Goal: Use online tool/utility: Utilize a website feature to perform a specific function

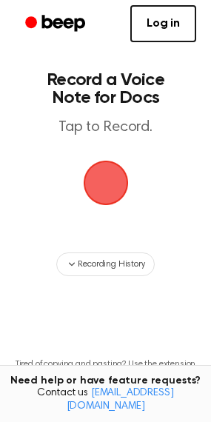
click at [100, 183] on span "button" at bounding box center [105, 183] width 45 height 45
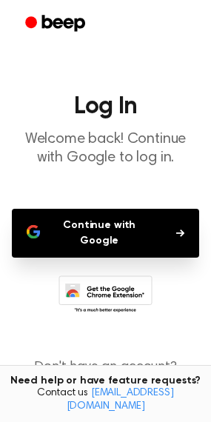
click at [113, 219] on button "Continue with Google" at bounding box center [105, 233] width 187 height 49
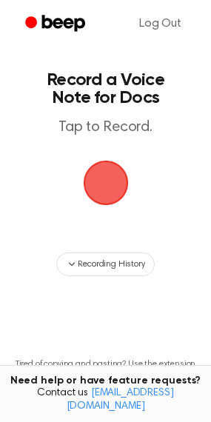
click at [92, 178] on span "button" at bounding box center [105, 183] width 50 height 50
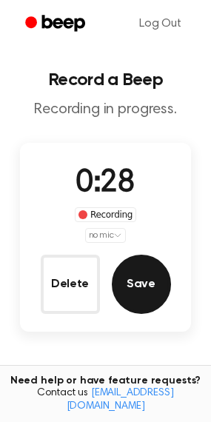
click at [144, 286] on button "Save" at bounding box center [141, 284] width 59 height 59
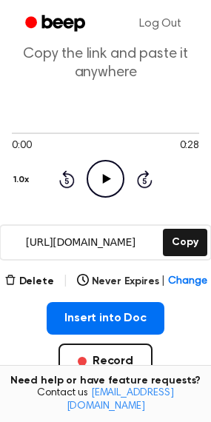
scroll to position [148, 0]
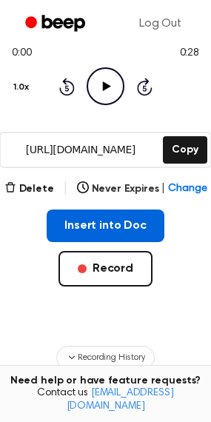
click at [105, 225] on button "Insert into Doc" at bounding box center [106, 225] width 118 height 33
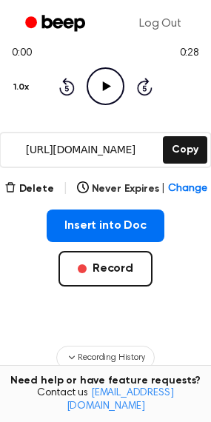
click at [113, 87] on icon "Play Audio" at bounding box center [106, 86] width 38 height 38
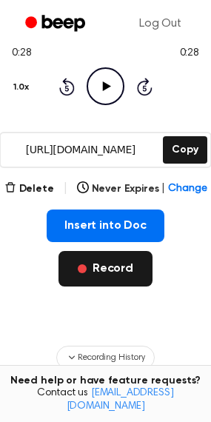
click at [107, 266] on button "Record" at bounding box center [105, 269] width 94 height 36
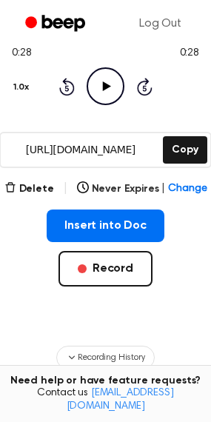
scroll to position [110, 0]
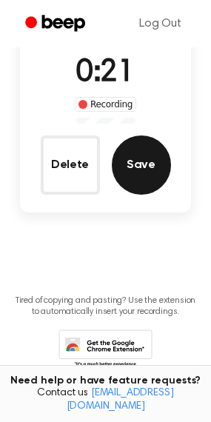
click at [140, 165] on button "Save" at bounding box center [141, 164] width 59 height 59
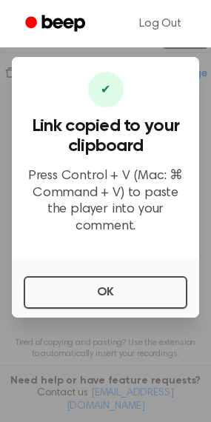
scroll to position [263, 0]
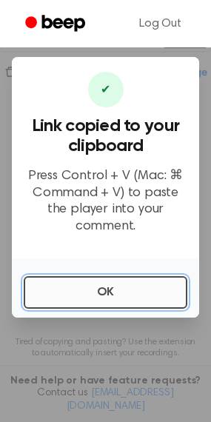
click at [104, 283] on button "OK" at bounding box center [106, 292] width 164 height 33
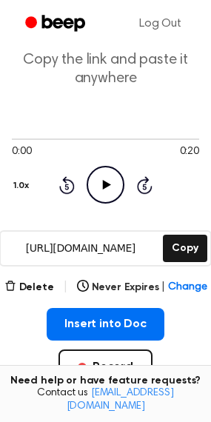
scroll to position [74, 0]
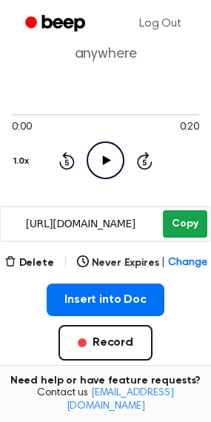
click at [184, 226] on button "Copy" at bounding box center [185, 223] width 44 height 27
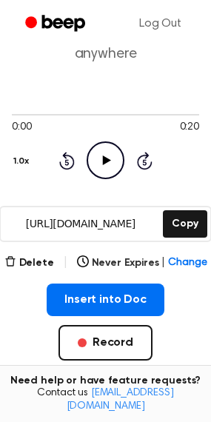
drag, startPoint x: 191, startPoint y: 224, endPoint x: 162, endPoint y: 216, distance: 30.0
click at [191, 224] on button "Copy" at bounding box center [185, 223] width 44 height 27
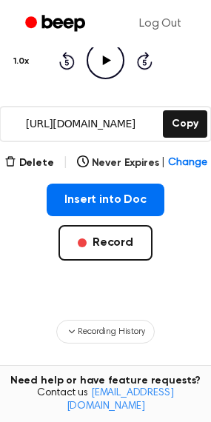
scroll to position [118, 0]
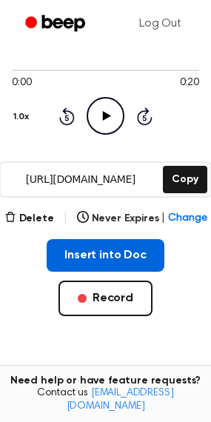
click at [98, 254] on button "Insert into Doc" at bounding box center [106, 255] width 118 height 33
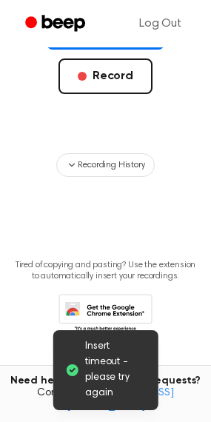
scroll to position [192, 0]
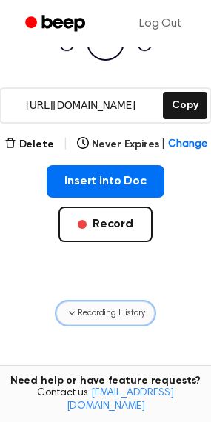
click at [71, 308] on icon "button" at bounding box center [72, 313] width 12 height 12
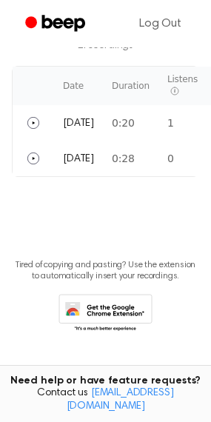
scroll to position [472, 0]
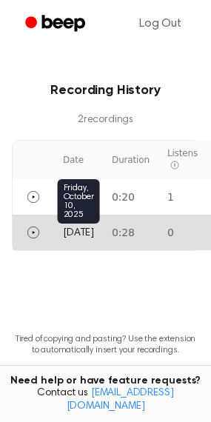
click at [84, 234] on span "Today" at bounding box center [78, 233] width 31 height 10
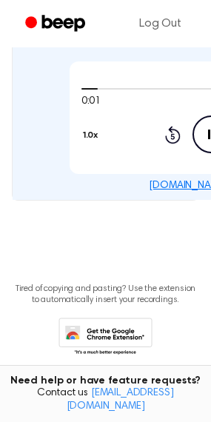
scroll to position [690, 0]
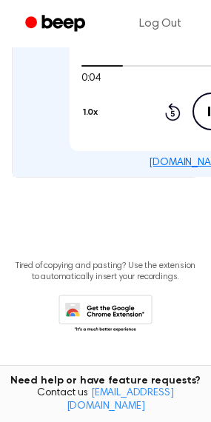
click at [112, 167] on div "beep.audio/OR0uR2x" at bounding box center [211, 162] width 380 height 17
drag, startPoint x: 112, startPoint y: 162, endPoint x: -45, endPoint y: 164, distance: 156.9
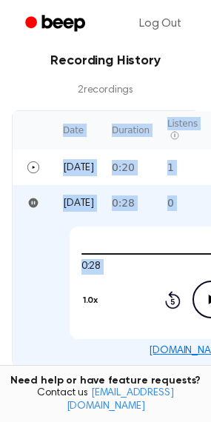
scroll to position [468, 0]
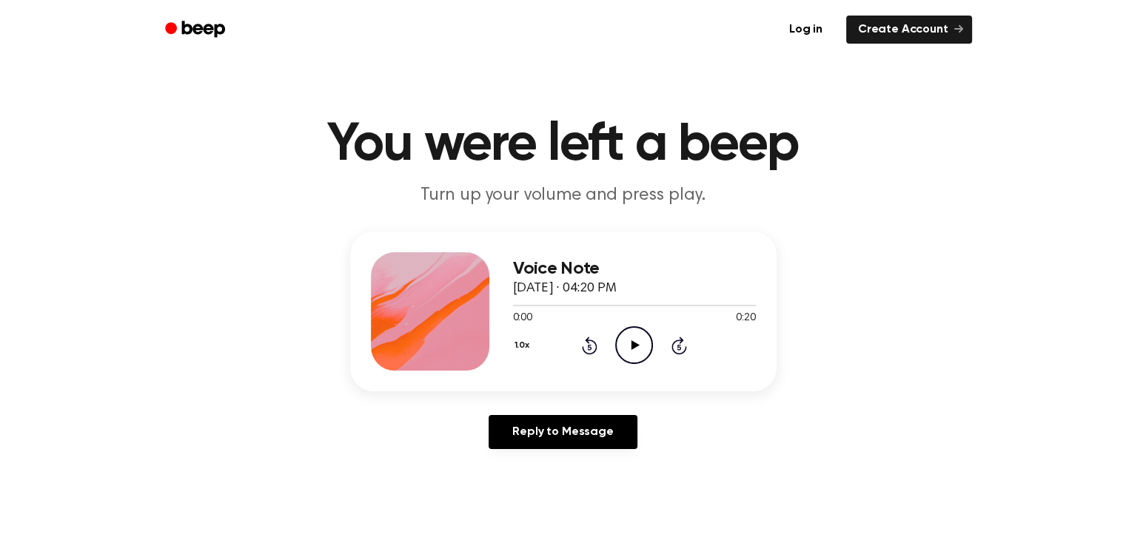
click at [637, 341] on icon "Play Audio" at bounding box center [634, 345] width 38 height 38
click at [824, 297] on div "Voice Note October 10, 2025 · 04:20 PM 0:20 0:20 Your browser does not support …" at bounding box center [563, 346] width 1090 height 229
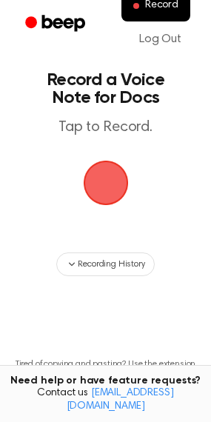
click at [110, 187] on span "button" at bounding box center [105, 183] width 50 height 50
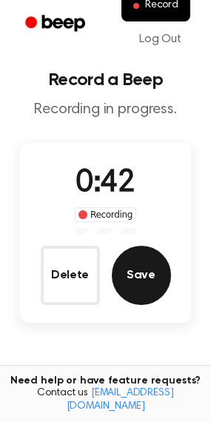
click at [148, 271] on button "Save" at bounding box center [141, 275] width 59 height 59
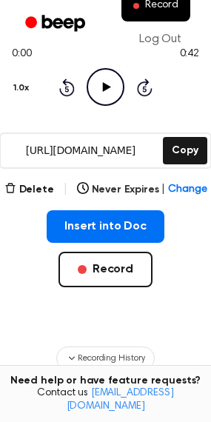
scroll to position [148, 0]
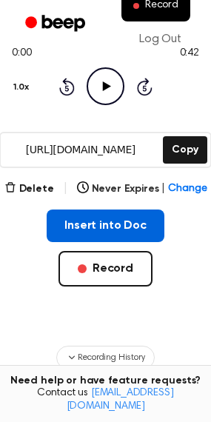
click at [129, 224] on button "Insert into Doc" at bounding box center [106, 225] width 118 height 33
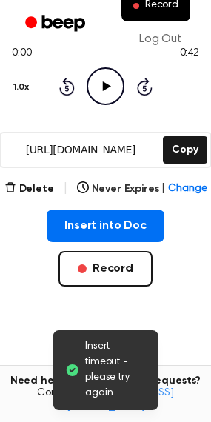
click at [107, 87] on icon at bounding box center [107, 86] width 8 height 10
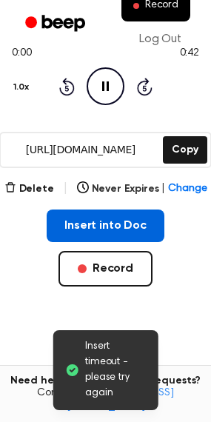
click at [107, 226] on button "Insert into Doc" at bounding box center [106, 225] width 118 height 33
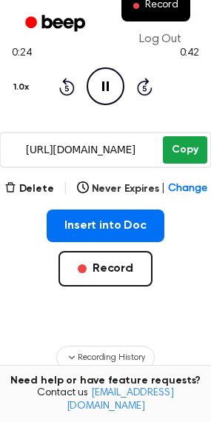
click at [181, 154] on button "Copy" at bounding box center [185, 149] width 44 height 27
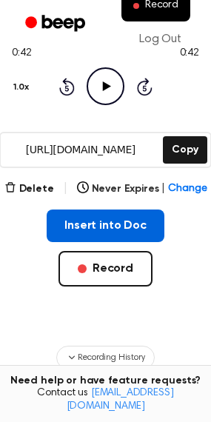
click at [107, 225] on button "Insert into Doc" at bounding box center [106, 225] width 118 height 33
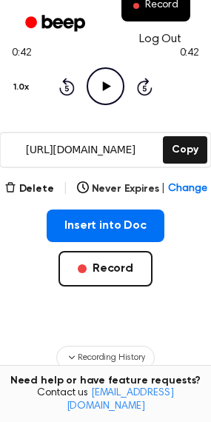
scroll to position [0, 0]
